Goal: Task Accomplishment & Management: Complete application form

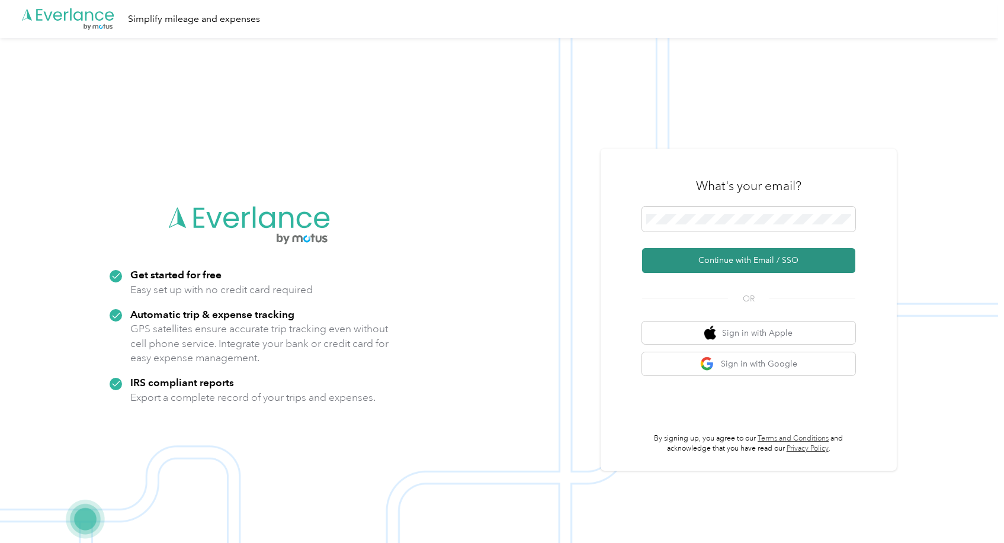
click at [756, 266] on button "Continue with Email / SSO" at bounding box center [748, 260] width 213 height 25
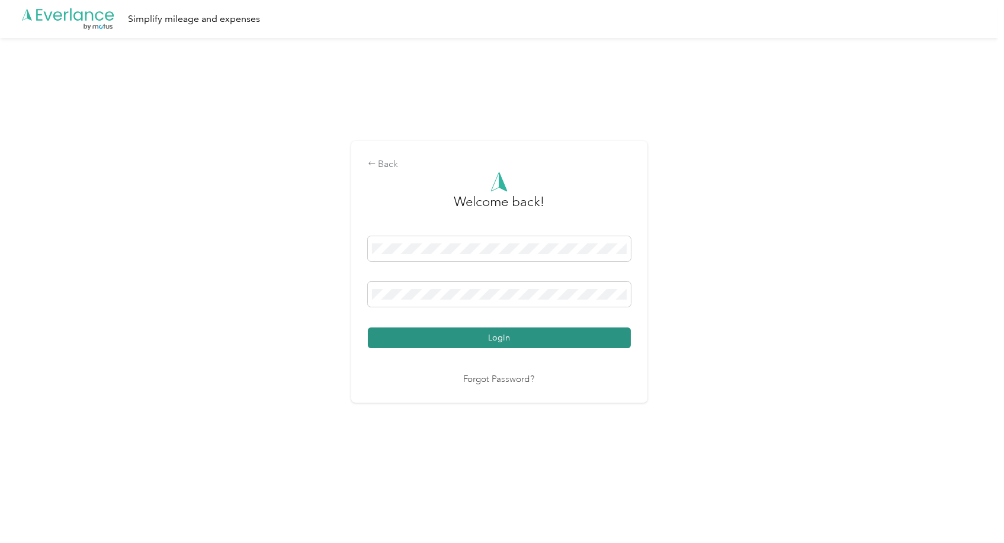
click at [509, 339] on button "Login" at bounding box center [499, 337] width 263 height 21
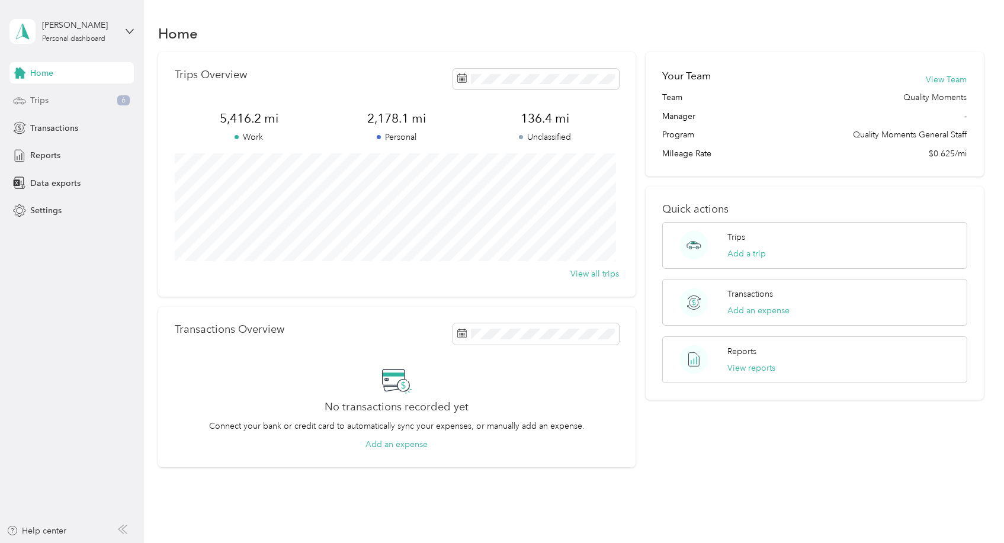
click at [70, 93] on div "Trips 6" at bounding box center [71, 100] width 124 height 21
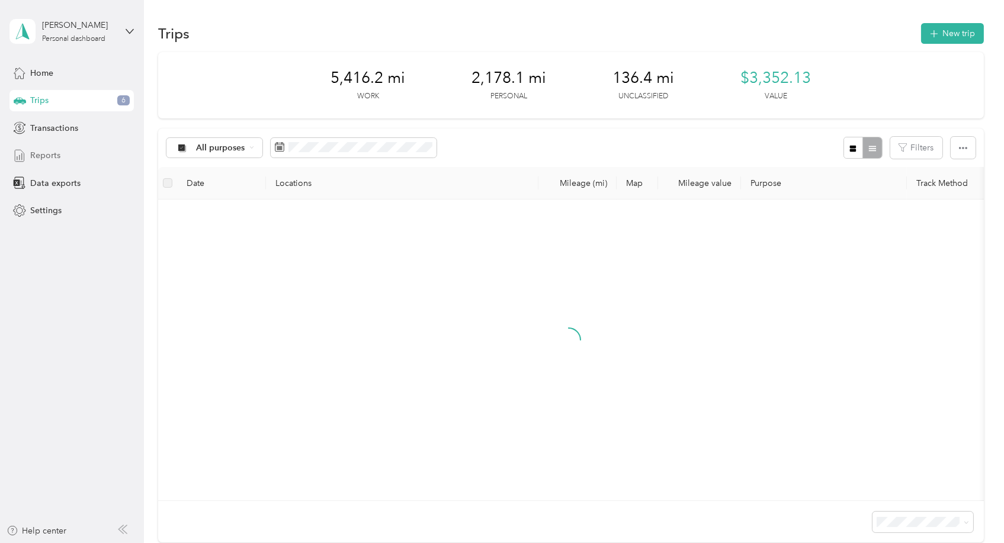
click at [54, 160] on span "Reports" at bounding box center [45, 155] width 30 height 12
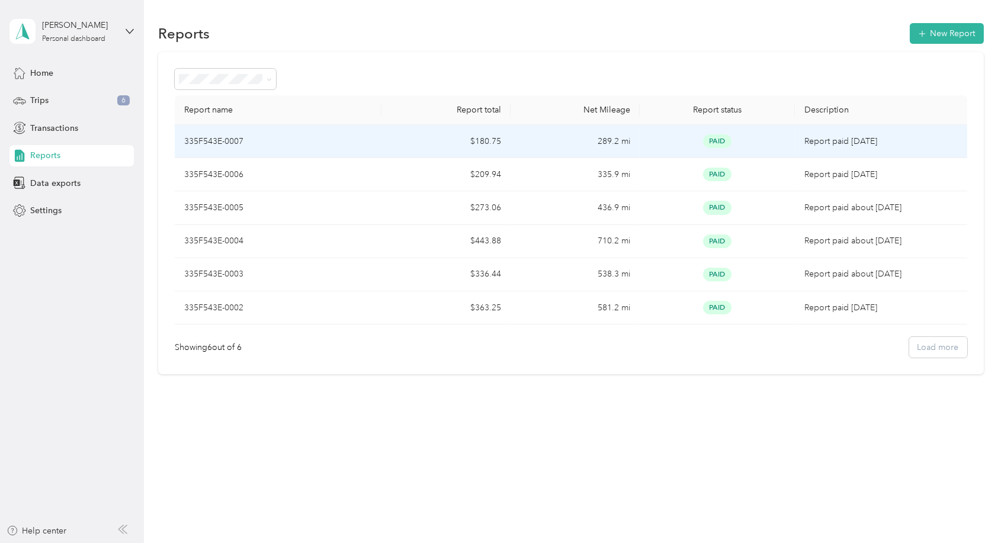
click at [313, 135] on div "335F543E-0007" at bounding box center [278, 141] width 188 height 13
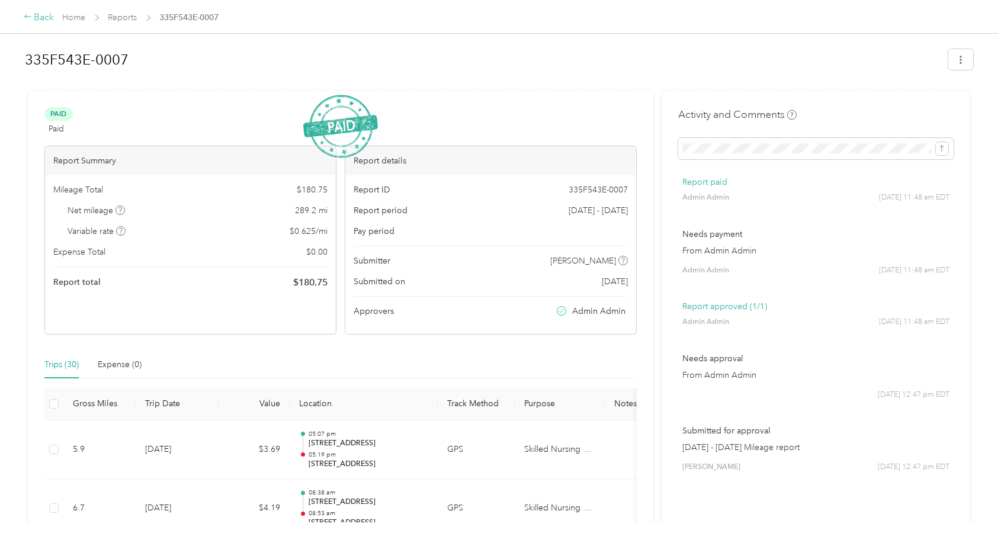
click at [39, 15] on div "Back" at bounding box center [39, 18] width 31 height 14
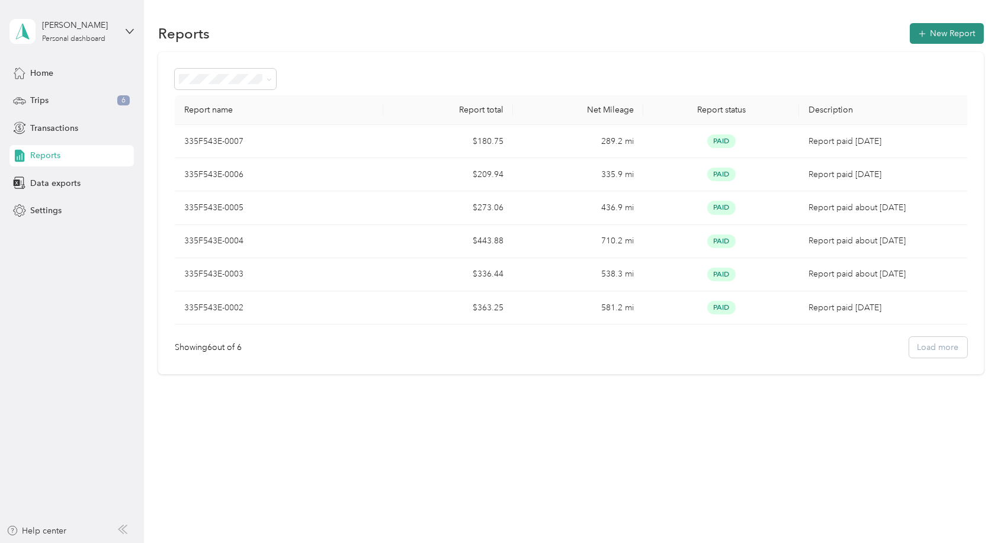
click at [924, 24] on button "New Report" at bounding box center [946, 33] width 74 height 21
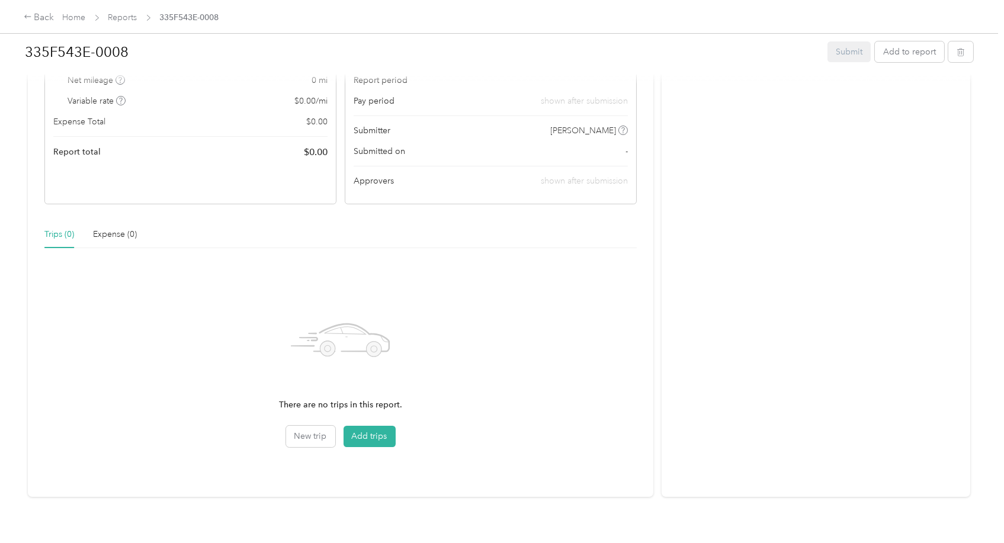
scroll to position [131, 0]
click at [370, 436] on button "Add trips" at bounding box center [369, 435] width 52 height 21
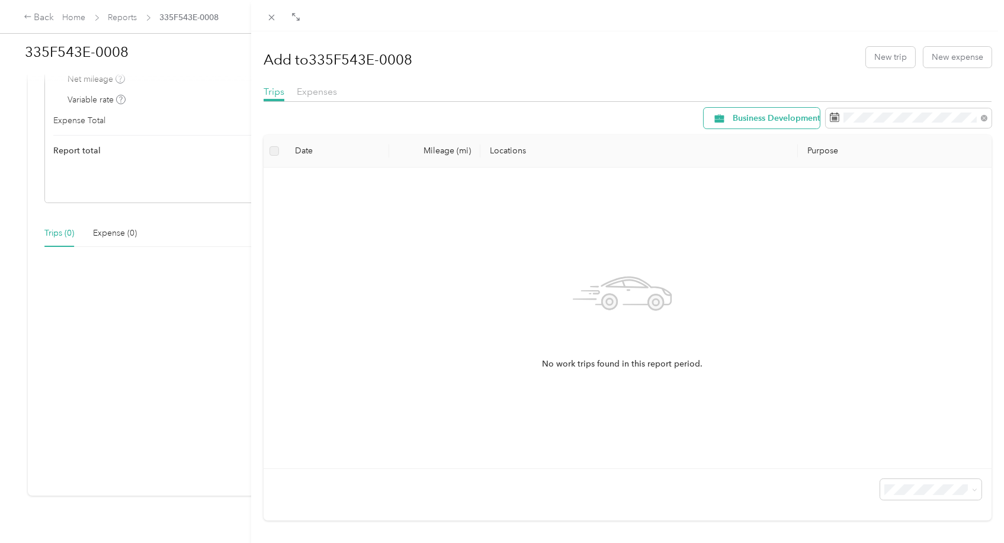
click at [788, 112] on div "Business Development" at bounding box center [761, 118] width 116 height 21
click at [757, 237] on span "Skilled Nursing Staff" at bounding box center [804, 243] width 165 height 12
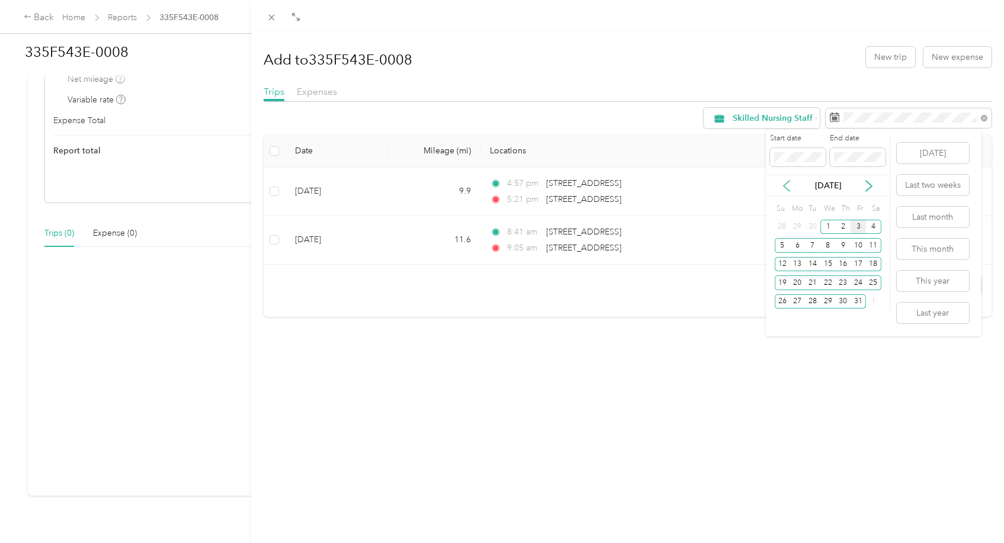
click at [787, 181] on icon at bounding box center [786, 186] width 6 height 11
click at [811, 264] on div "16" at bounding box center [812, 264] width 15 height 15
click at [814, 300] on div "30" at bounding box center [812, 301] width 15 height 15
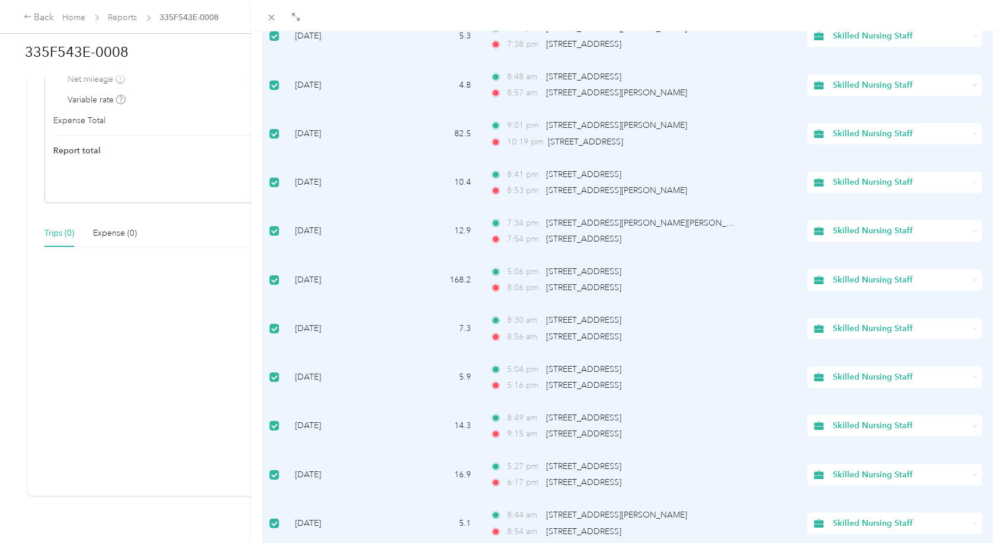
scroll to position [932, 0]
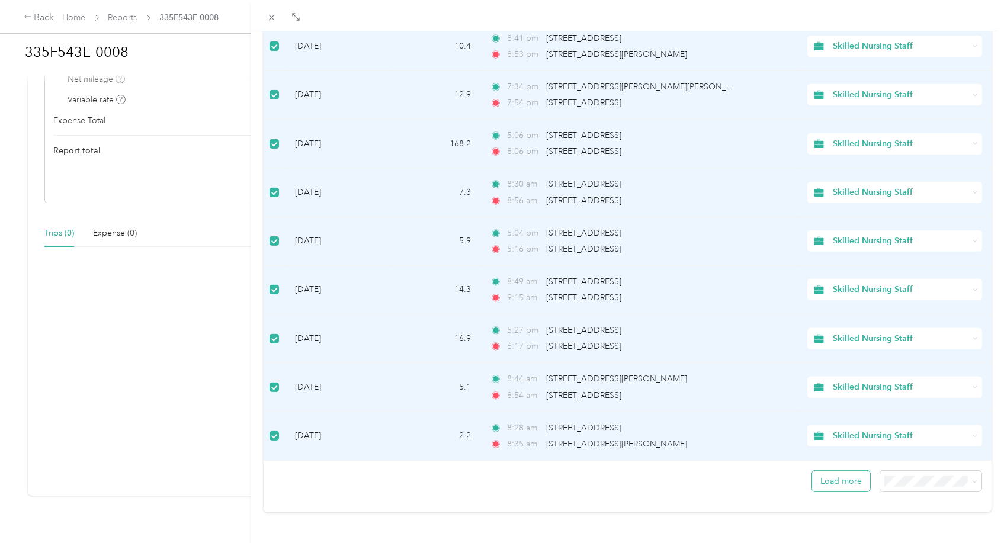
click at [840, 473] on button "Load more" at bounding box center [841, 481] width 58 height 21
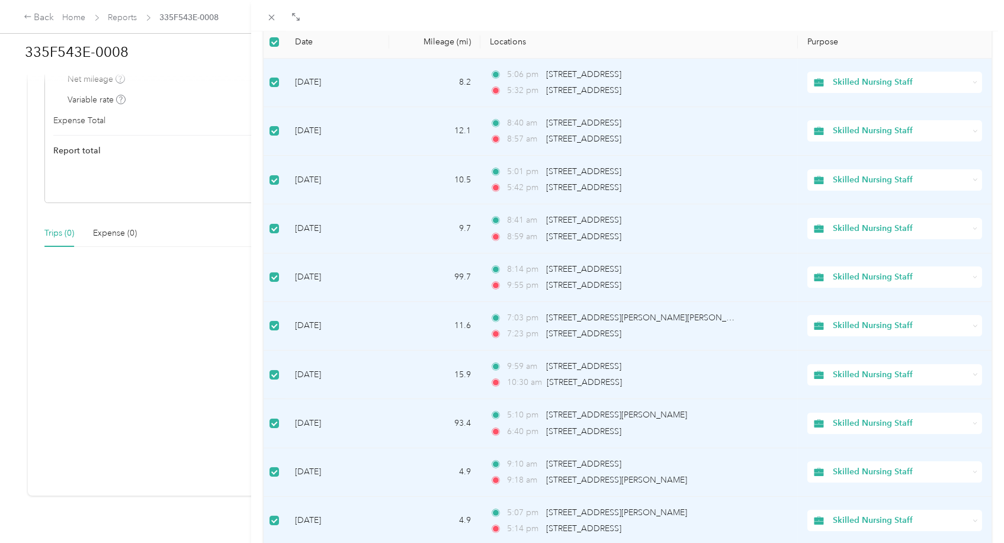
scroll to position [0, 0]
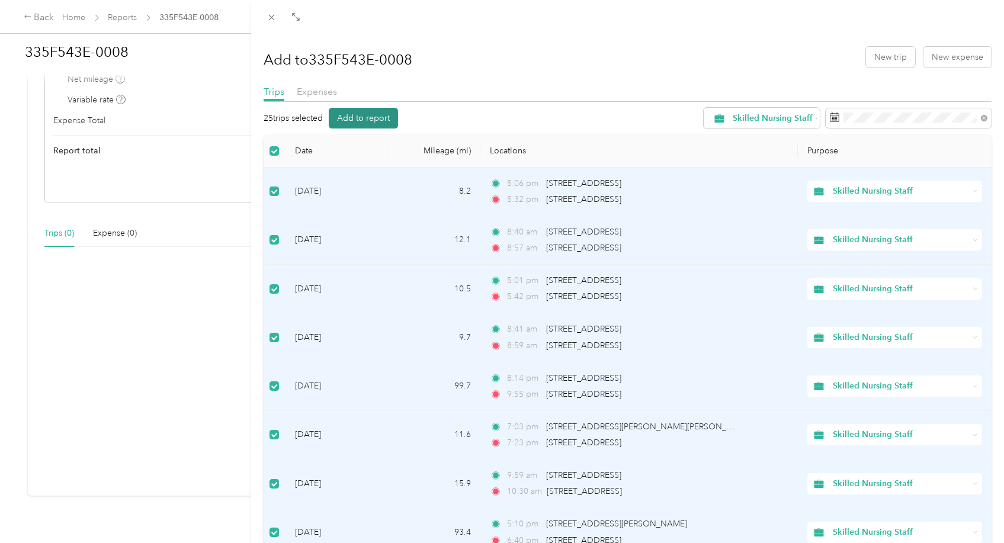
click at [374, 116] on button "Add to report" at bounding box center [363, 118] width 69 height 21
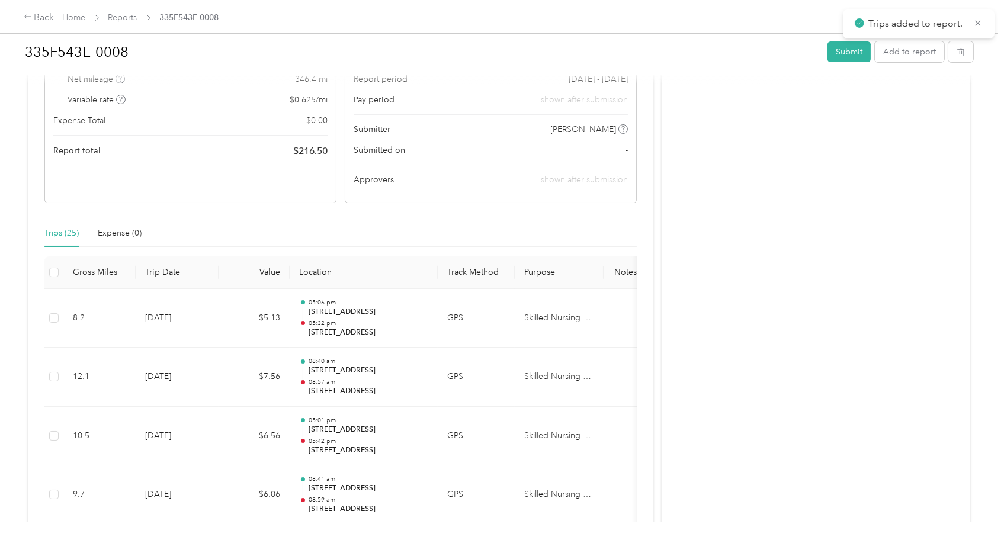
click at [374, 116] on div "Report ID 335F543E-0008 Report period [DATE] - [DATE] Pay period shown after su…" at bounding box center [490, 123] width 291 height 159
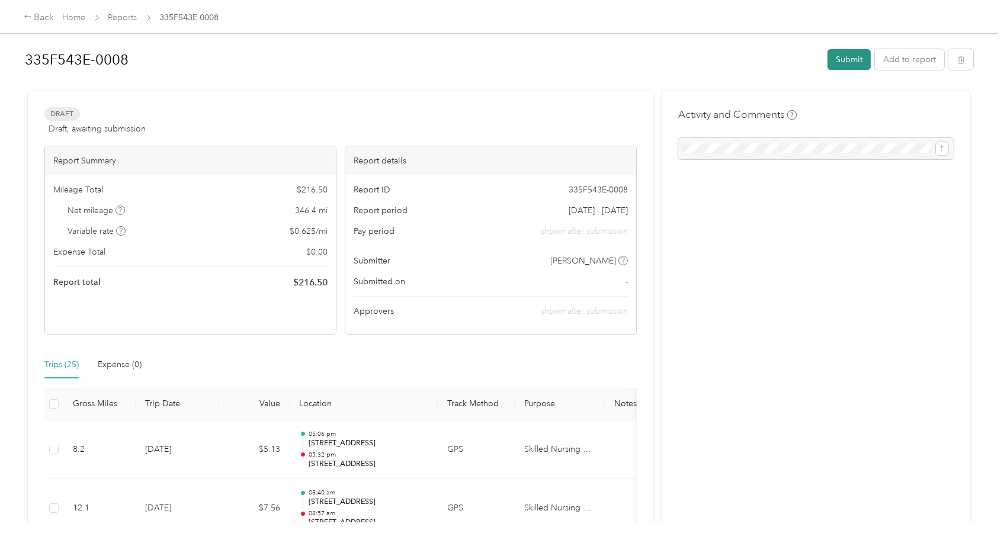
click at [843, 53] on button "Submit" at bounding box center [848, 59] width 43 height 21
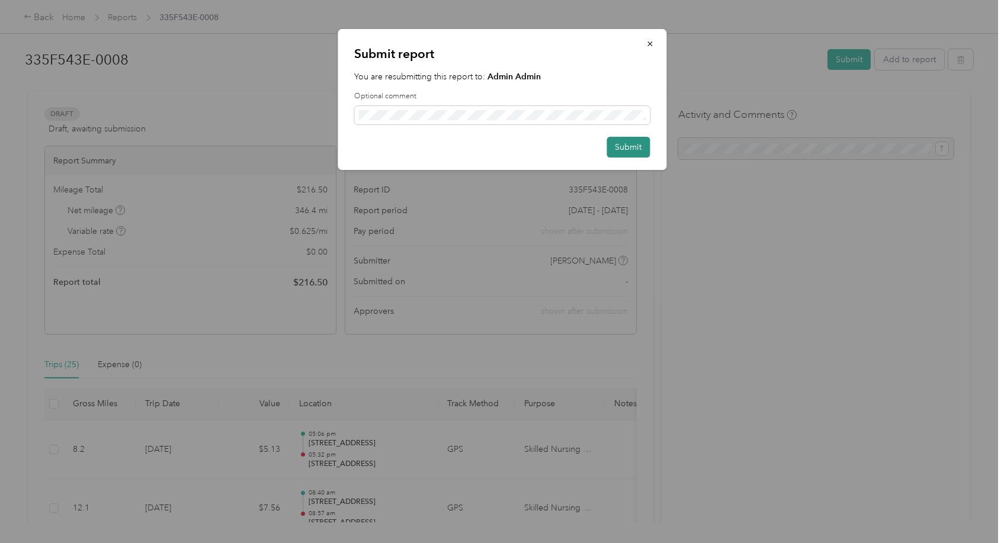
click at [621, 142] on button "Submit" at bounding box center [627, 147] width 43 height 21
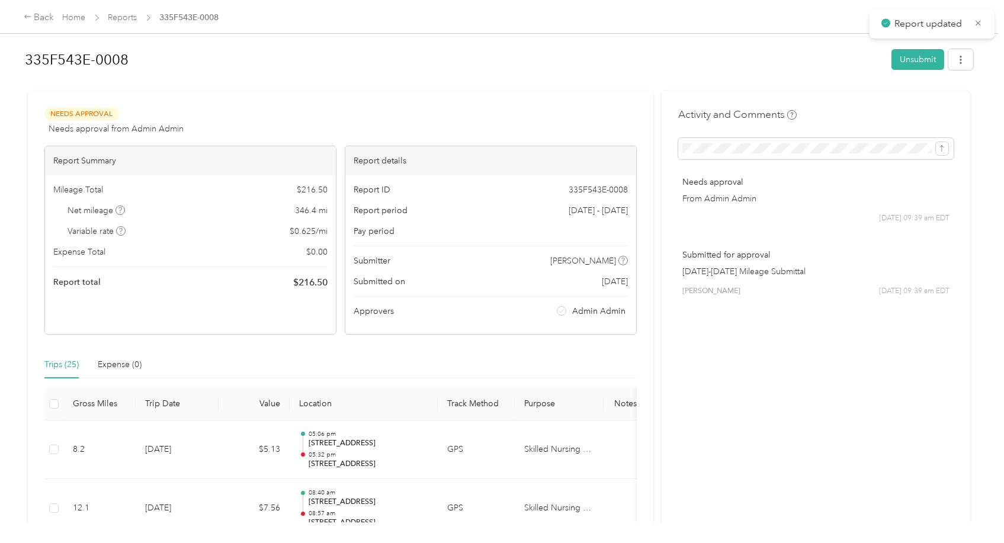
click at [621, 142] on div "Needs Approval Needs approval from Admin Admin View activity & comments Report …" at bounding box center [340, 220] width 592 height 227
